Goal: Transaction & Acquisition: Purchase product/service

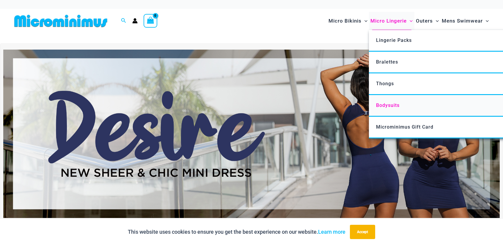
click at [392, 103] on span "Bodysuits" at bounding box center [387, 106] width 23 height 6
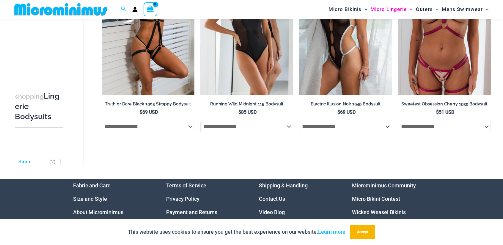
scroll to position [112, 0]
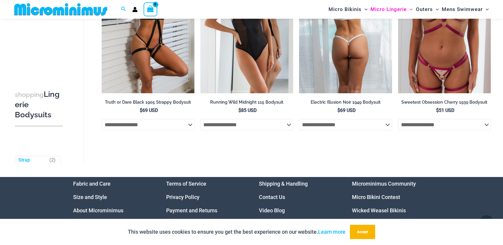
click at [370, 131] on select "**********" at bounding box center [345, 124] width 93 height 11
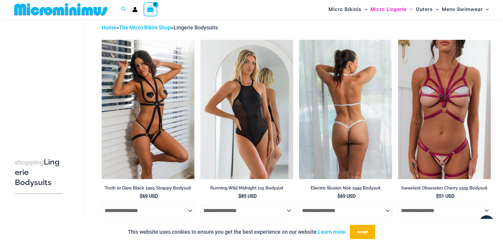
scroll to position [0, 0]
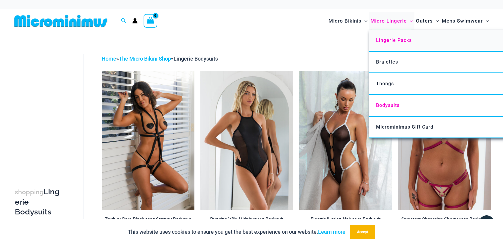
click at [396, 40] on span "Lingerie Packs" at bounding box center [394, 40] width 36 height 6
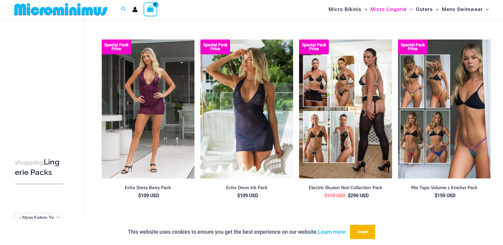
scroll to position [209, 0]
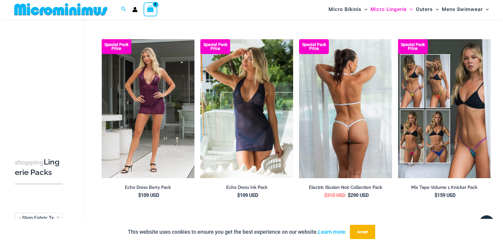
click at [373, 98] on img at bounding box center [345, 108] width 93 height 139
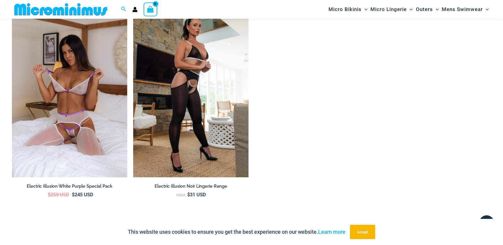
scroll to position [1307, 0]
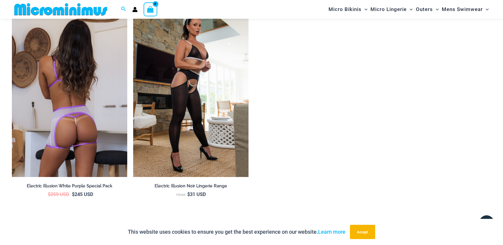
click at [95, 107] on img at bounding box center [69, 90] width 115 height 173
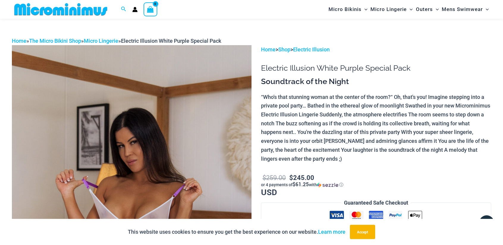
scroll to position [9, 0]
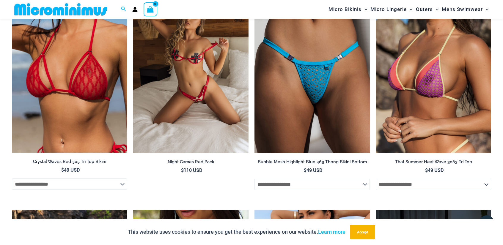
scroll to position [762, 0]
